Goal: Book appointment/travel/reservation

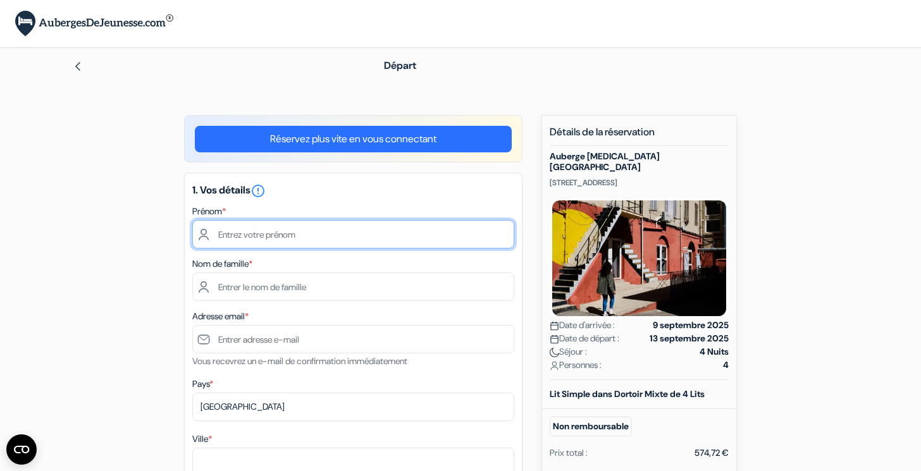
click at [300, 239] on input "text" at bounding box center [353, 234] width 322 height 28
type input "domitienne"
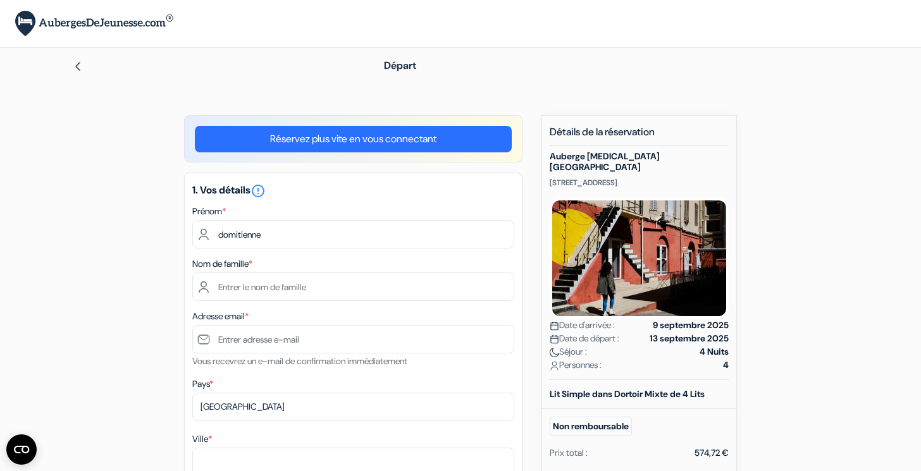
type input "cuvelier"
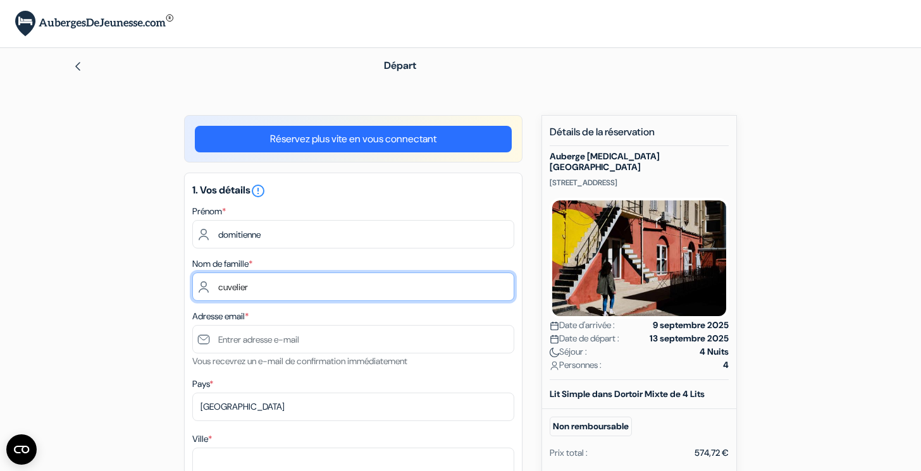
type input "[EMAIL_ADDRESS][DOMAIN_NAME]"
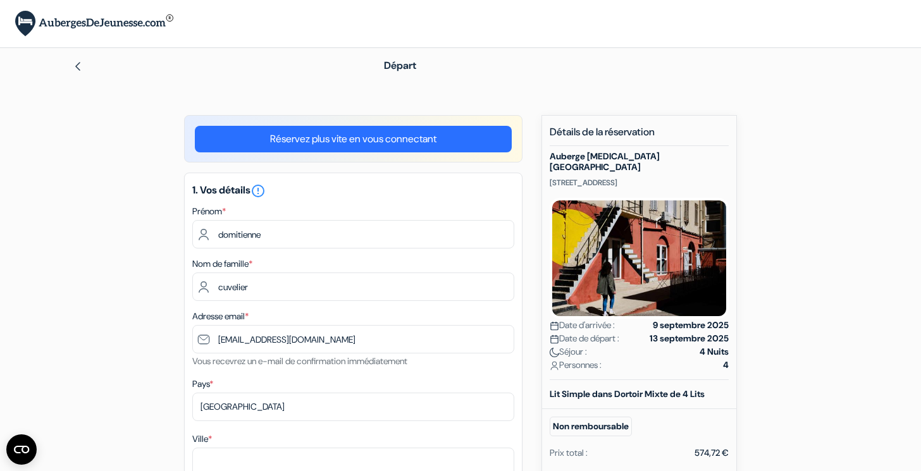
type input "Beersel"
type input "18 hoogstraat"
type input "1650"
type input "0486787399"
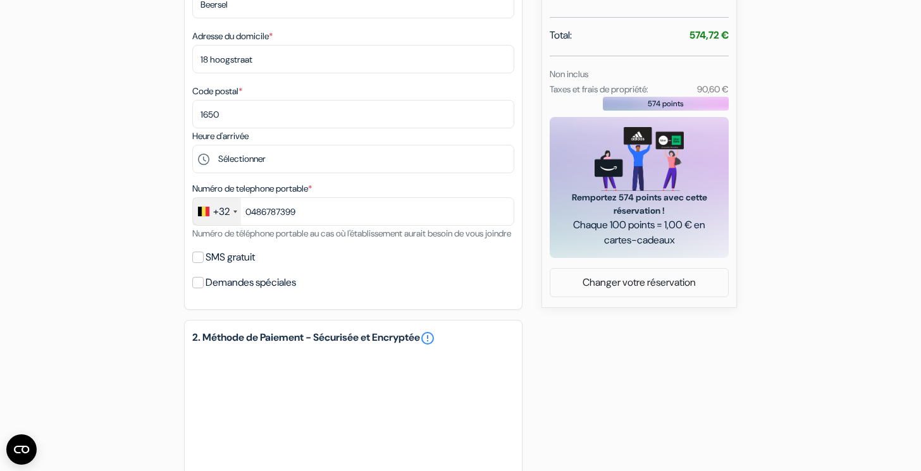
scroll to position [461, 0]
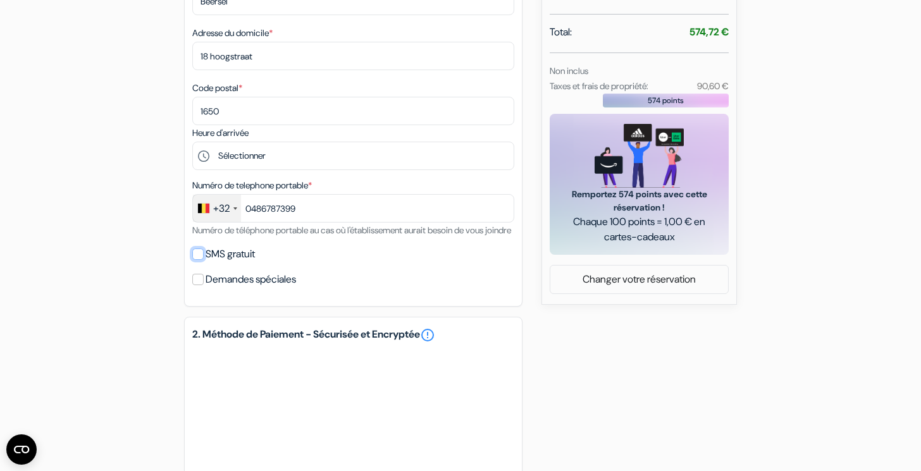
click at [197, 260] on input "SMS gratuit" at bounding box center [197, 254] width 11 height 11
checkbox input "true"
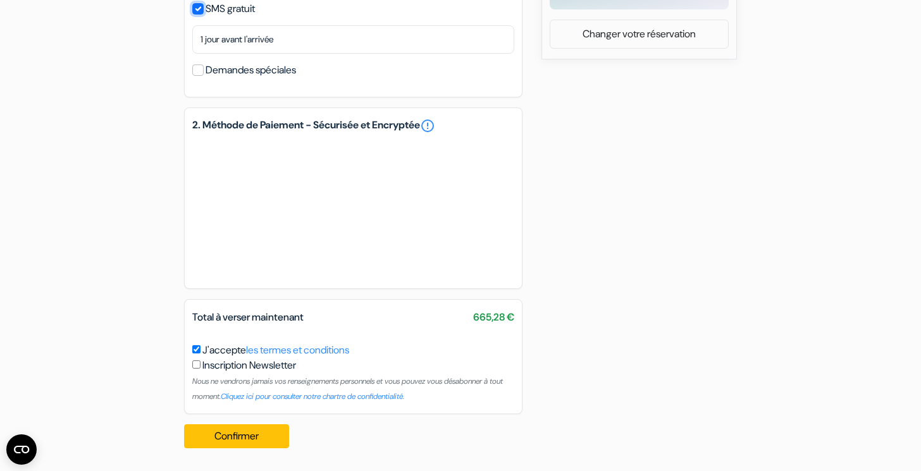
scroll to position [725, 0]
